Goal: Navigation & Orientation: Find specific page/section

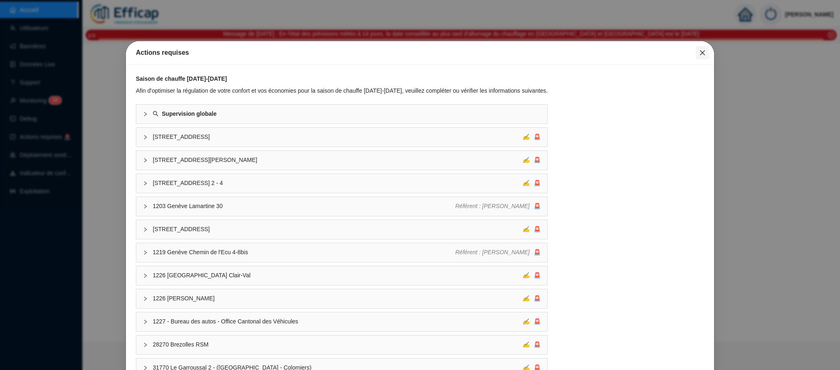
click at [699, 52] on icon "close" at bounding box center [702, 52] width 7 height 7
click at [699, 53] on icon "close" at bounding box center [702, 52] width 7 height 7
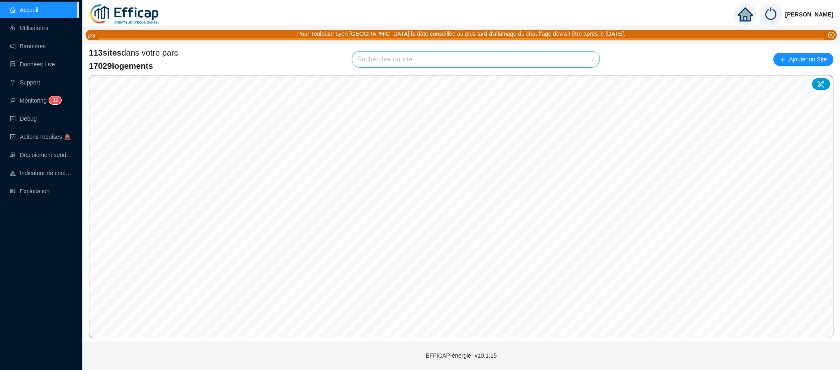
click at [465, 63] on input "search" at bounding box center [472, 59] width 230 height 16
